Goal: Find specific page/section

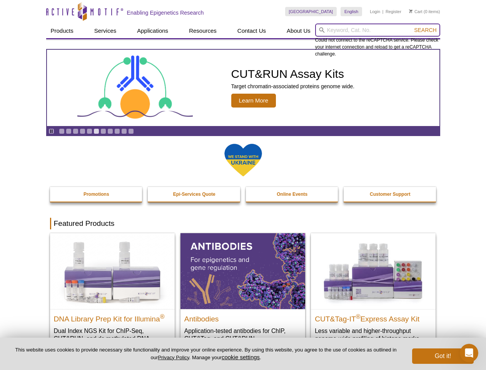
click at [378, 30] on input "search" at bounding box center [377, 29] width 125 height 13
click at [426, 30] on span "Search" at bounding box center [425, 30] width 22 height 6
click at [51, 131] on icon "Pause" at bounding box center [51, 131] width 5 height 5
click at [62, 131] on link "Go to slide 1" at bounding box center [62, 131] width 6 height 6
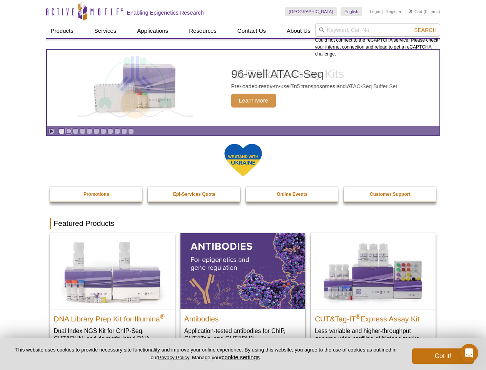
click at [69, 131] on link "Go to slide 2" at bounding box center [69, 131] width 6 height 6
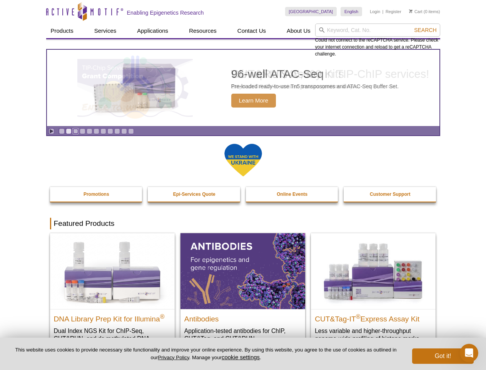
click at [75, 131] on link "Go to slide 3" at bounding box center [76, 131] width 6 height 6
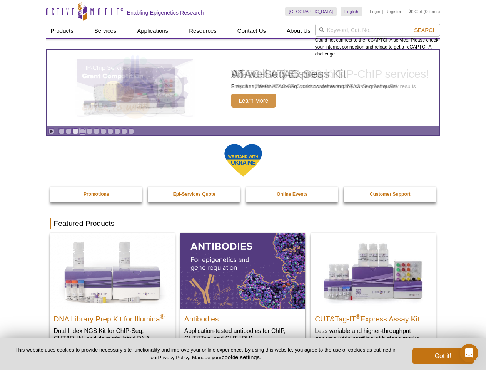
click at [82, 131] on link "Go to slide 4" at bounding box center [83, 131] width 6 height 6
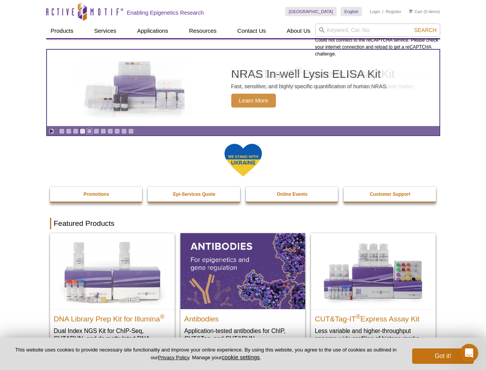
click at [89, 131] on link "Go to slide 5" at bounding box center [90, 131] width 6 height 6
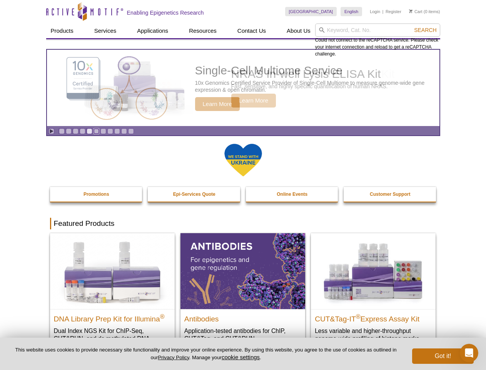
click at [96, 131] on link "Go to slide 6" at bounding box center [97, 131] width 6 height 6
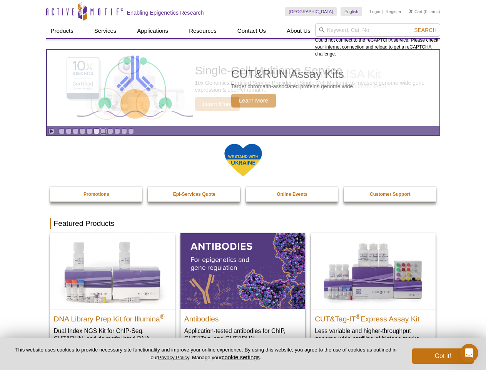
click at [103, 131] on link "Go to slide 7" at bounding box center [104, 131] width 6 height 6
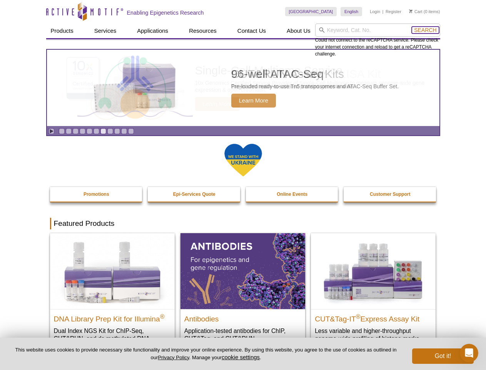
click at [426, 30] on span "Search" at bounding box center [425, 30] width 22 height 6
